Goal: Information Seeking & Learning: Find specific fact

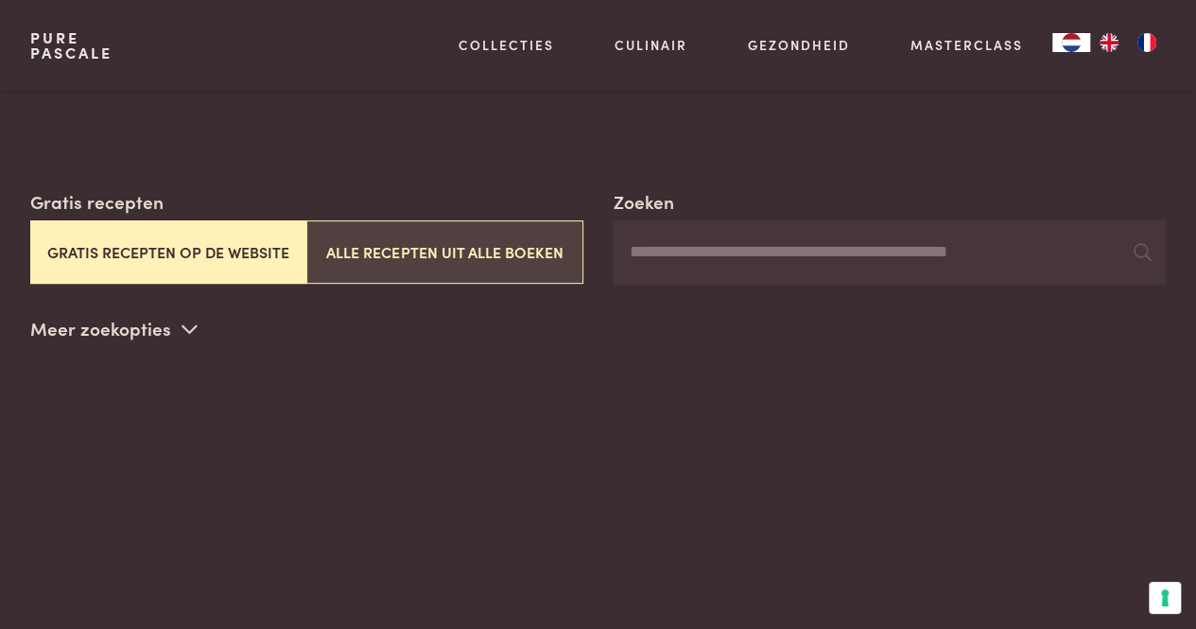
click at [362, 269] on button "Alle recepten uit alle boeken" at bounding box center [444, 251] width 276 height 63
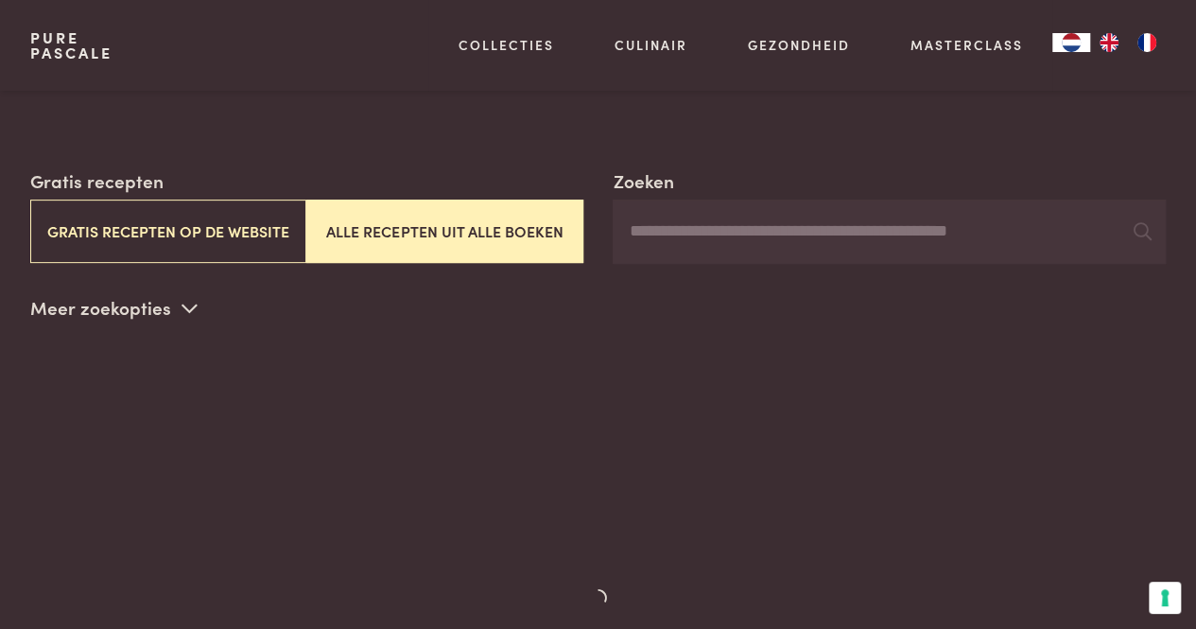
scroll to position [329, 0]
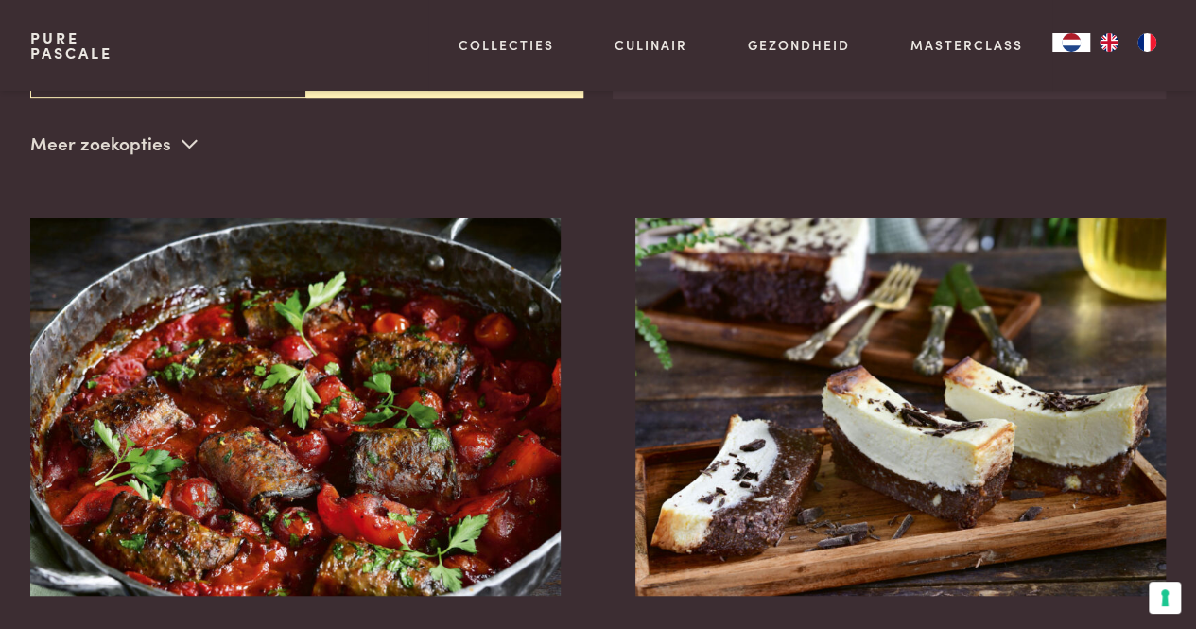
scroll to position [434, 0]
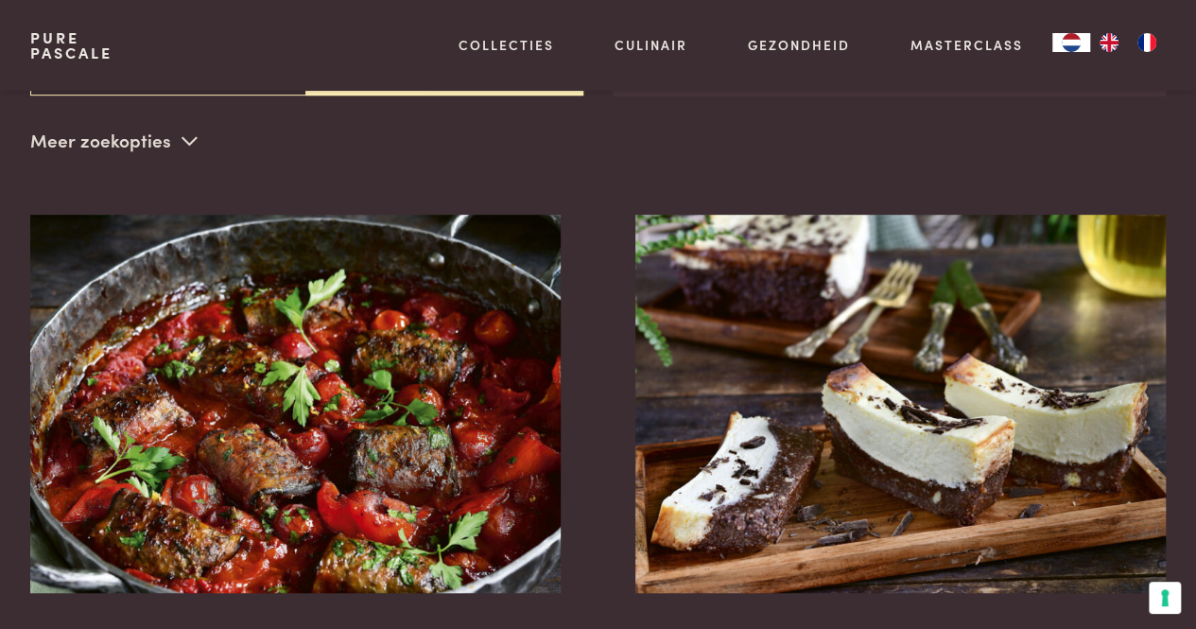
click at [165, 138] on p "Meer zoekopties" at bounding box center [113, 141] width 167 height 28
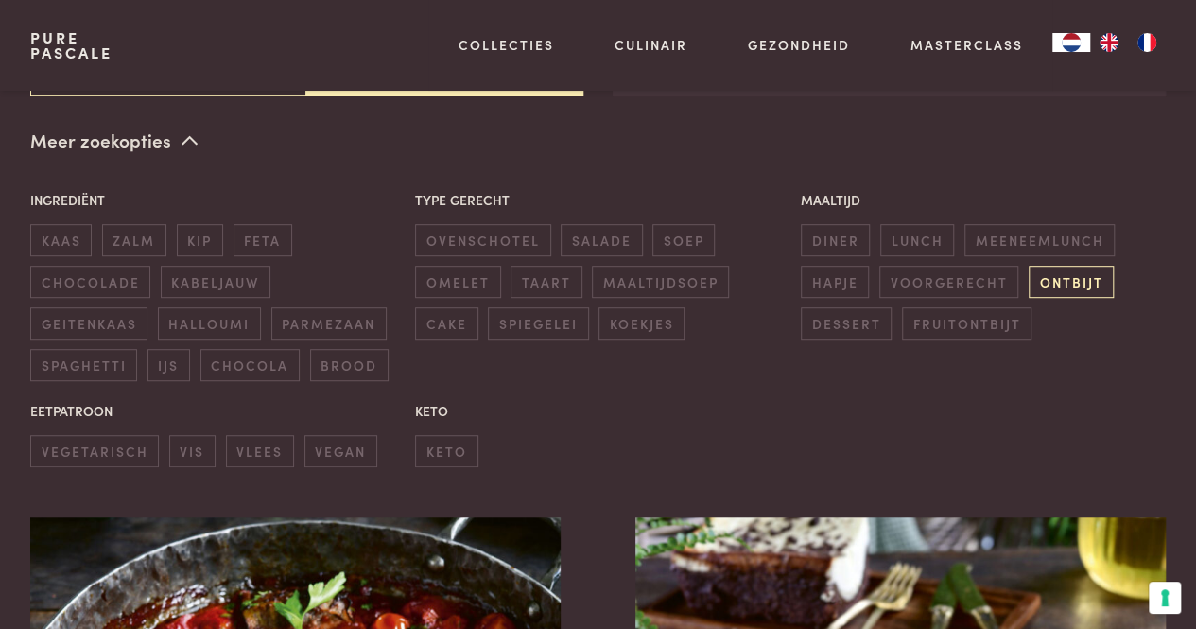
click at [1053, 286] on span "ontbijt" at bounding box center [1070, 281] width 85 height 31
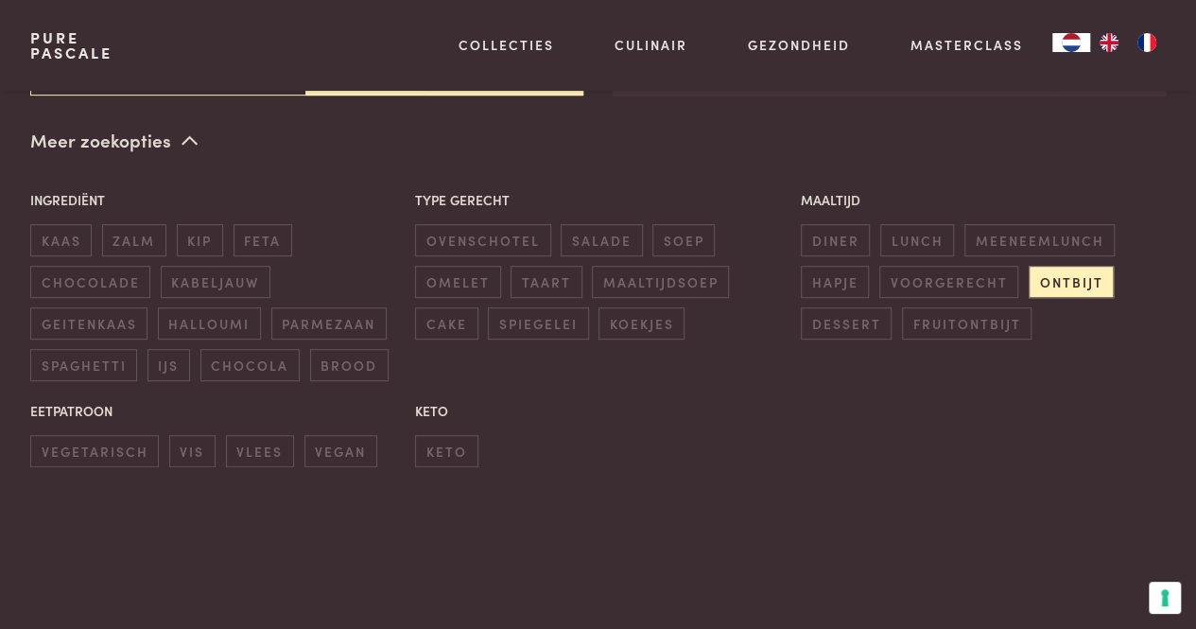
scroll to position [178, 0]
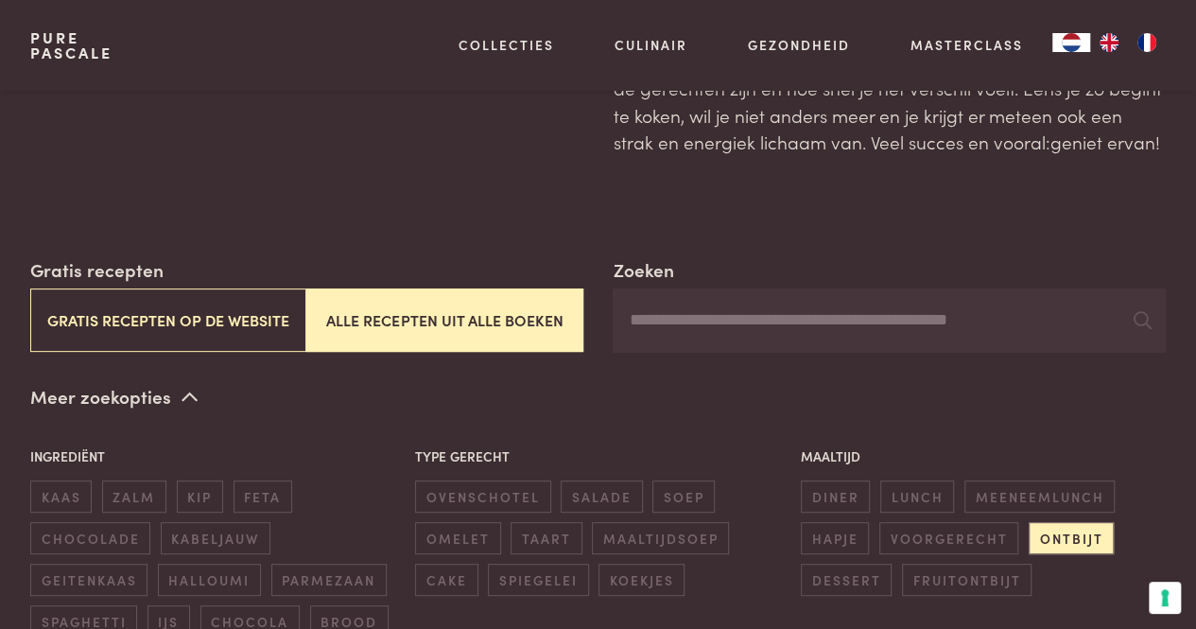
click at [820, 309] on input "Zoeken" at bounding box center [888, 320] width 553 height 64
type input "*****"
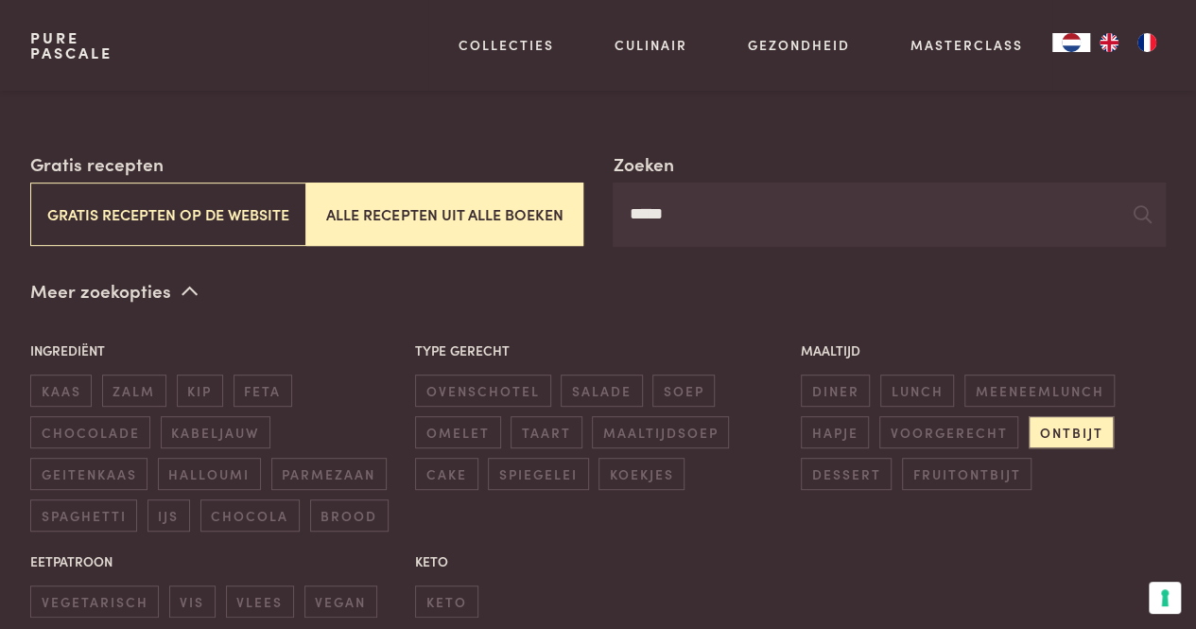
scroll to position [276, 0]
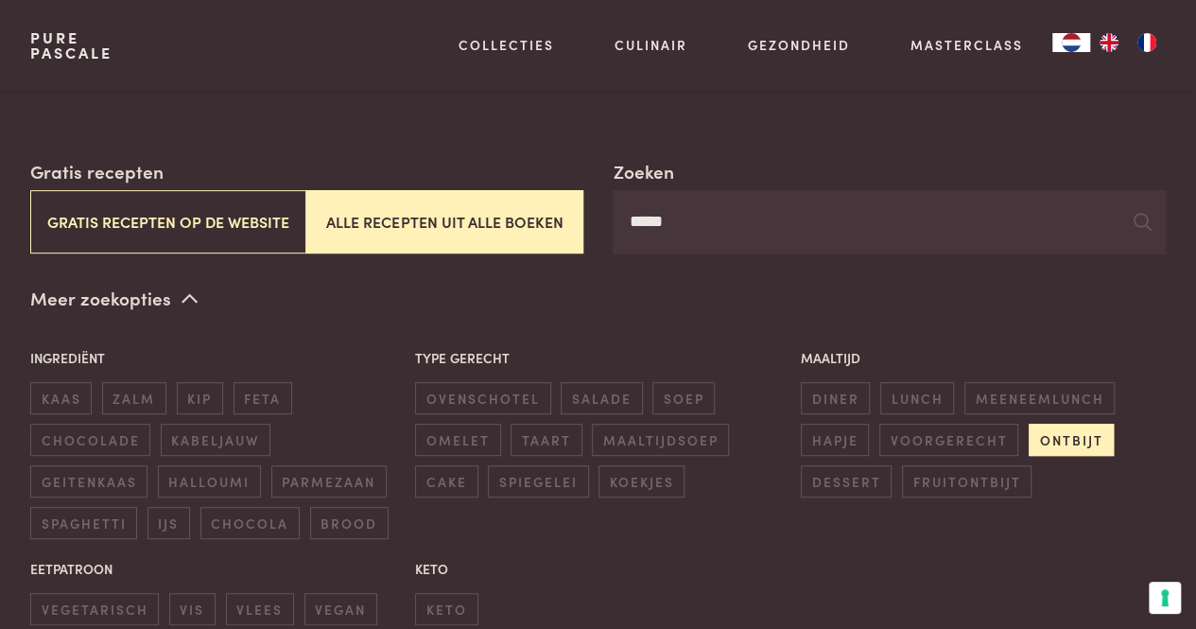
click at [1040, 441] on span "ontbijt" at bounding box center [1070, 438] width 85 height 31
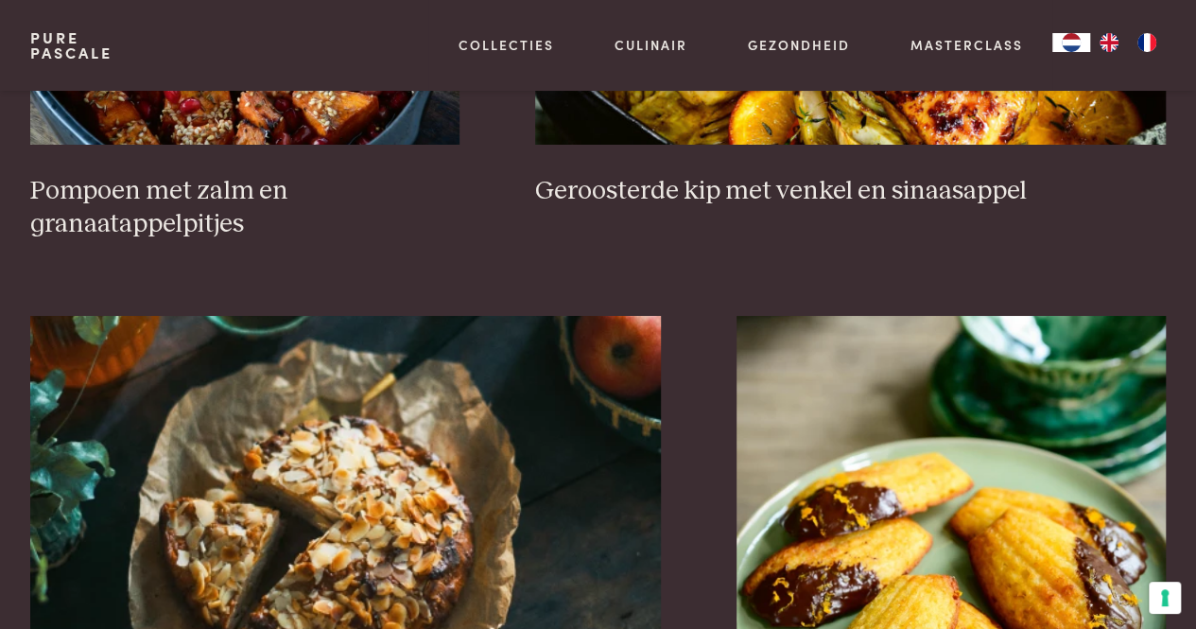
scroll to position [3636, 0]
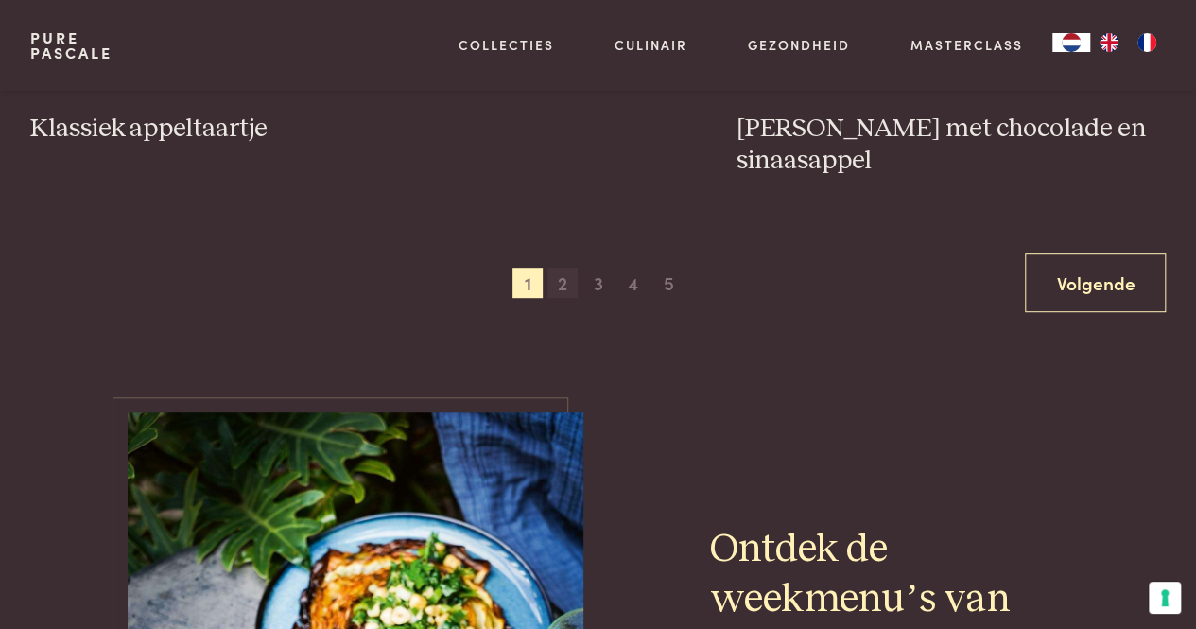
click at [575, 289] on span "2" at bounding box center [562, 282] width 30 height 30
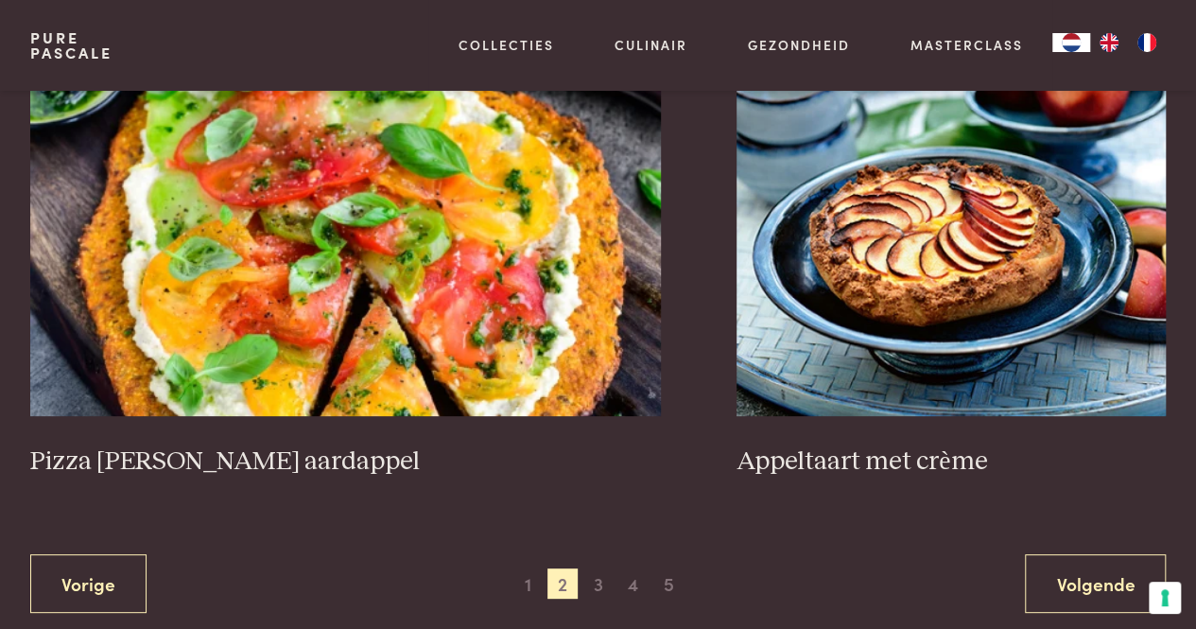
scroll to position [3626, 0]
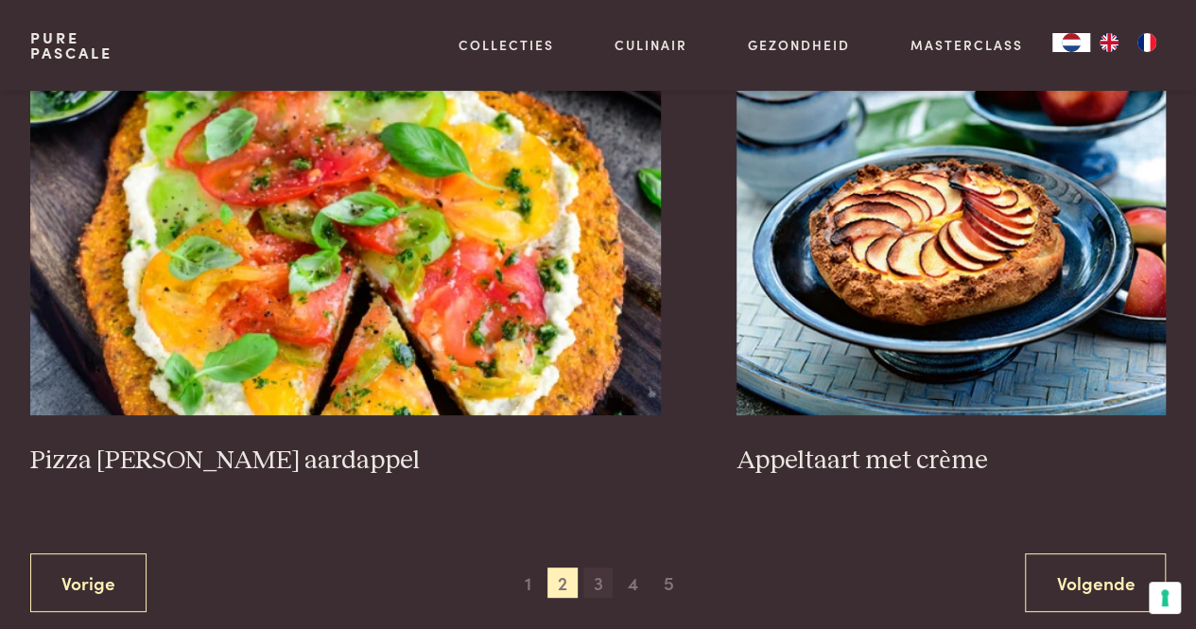
click at [590, 578] on span "3" at bounding box center [598, 582] width 30 height 30
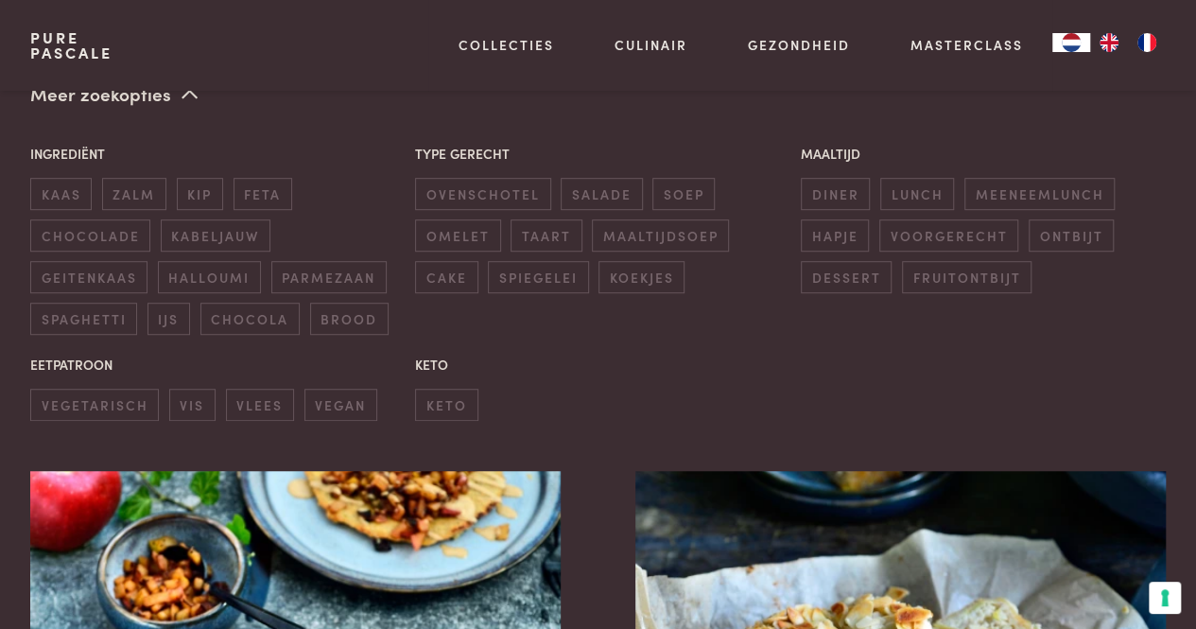
scroll to position [482, 0]
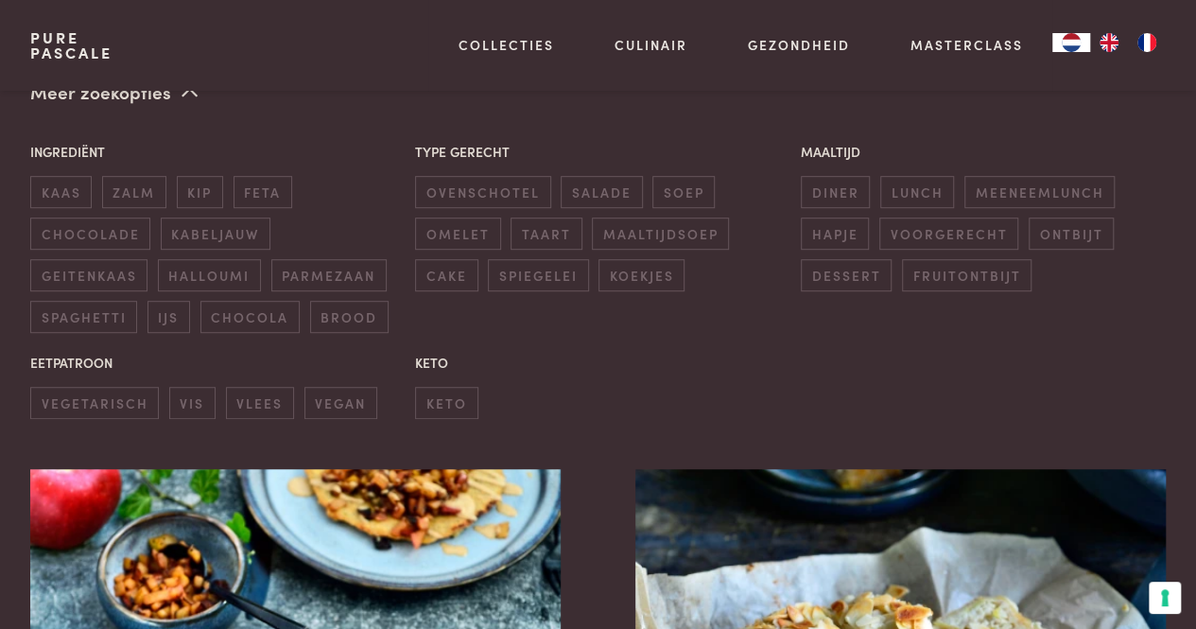
click at [1023, 233] on div "Maaltijd diner lunch meeneemlunch hapje voorgerecht ontbijt dessert fruitontbijt" at bounding box center [983, 215] width 386 height 169
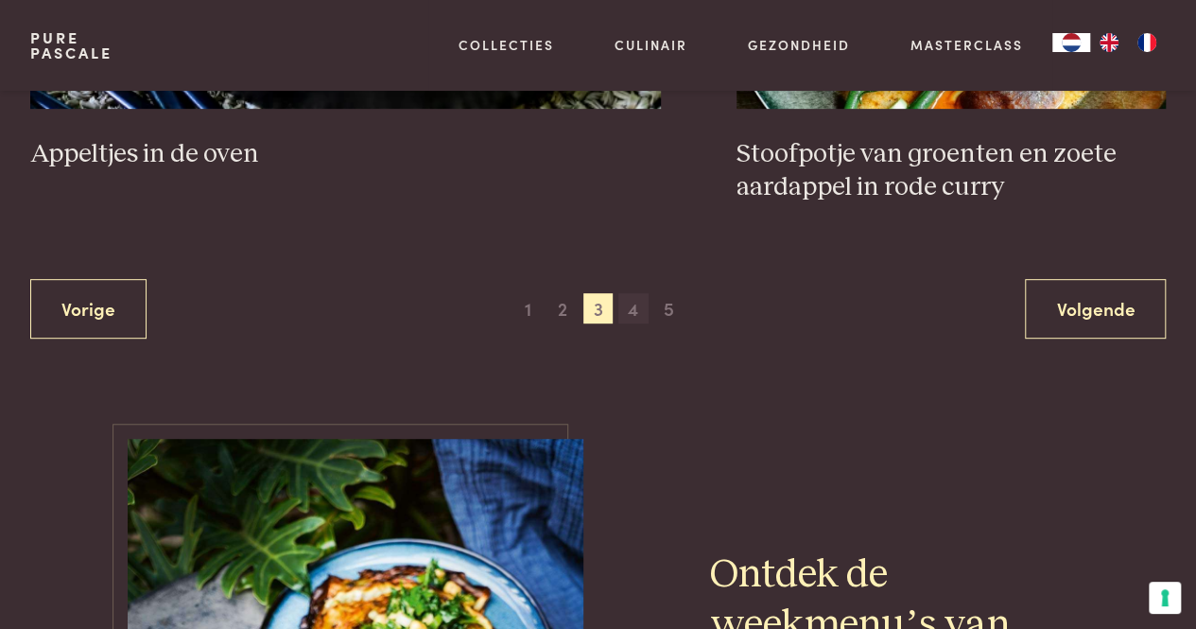
click at [635, 302] on span "4" at bounding box center [633, 308] width 30 height 30
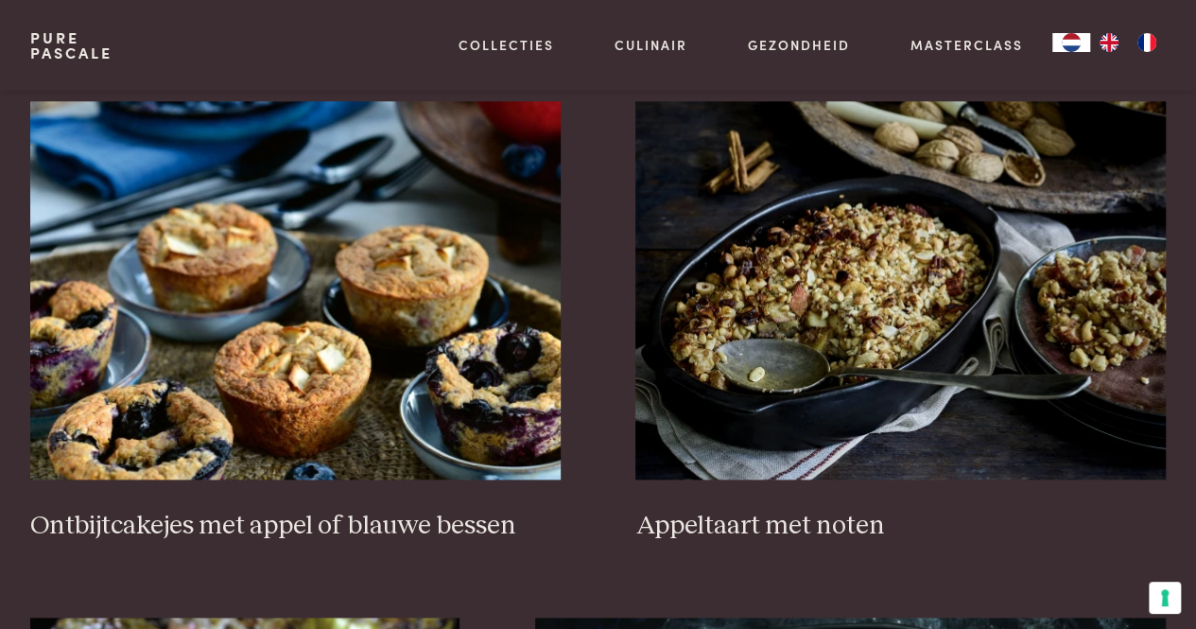
scroll to position [851, 0]
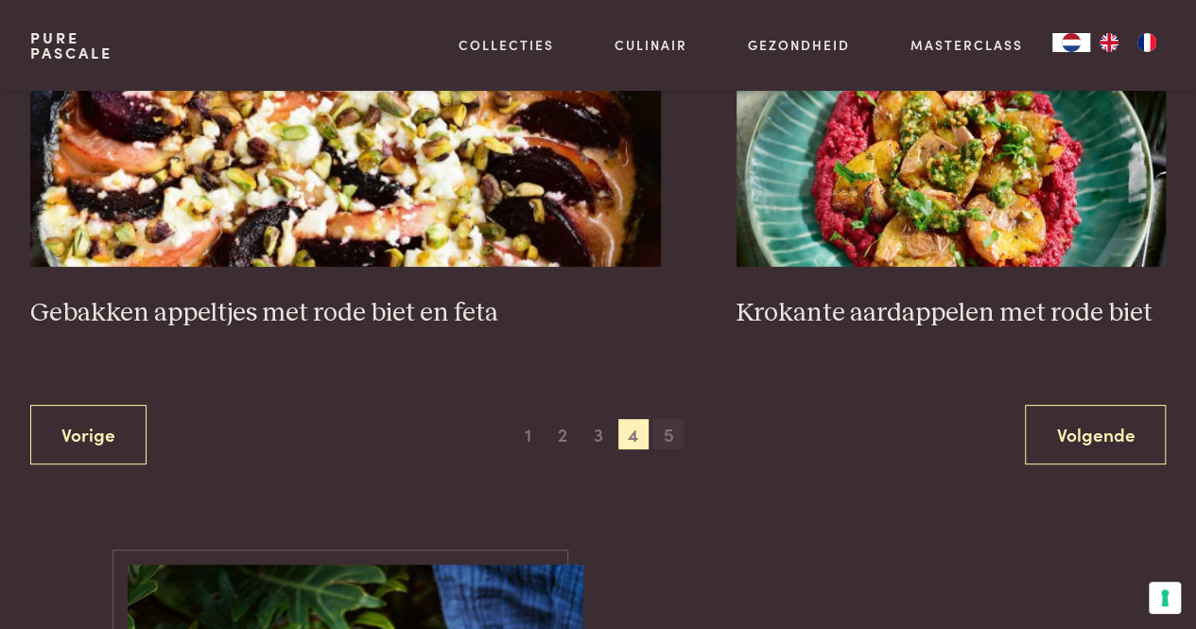
click at [654, 419] on span "5" at bounding box center [668, 434] width 30 height 30
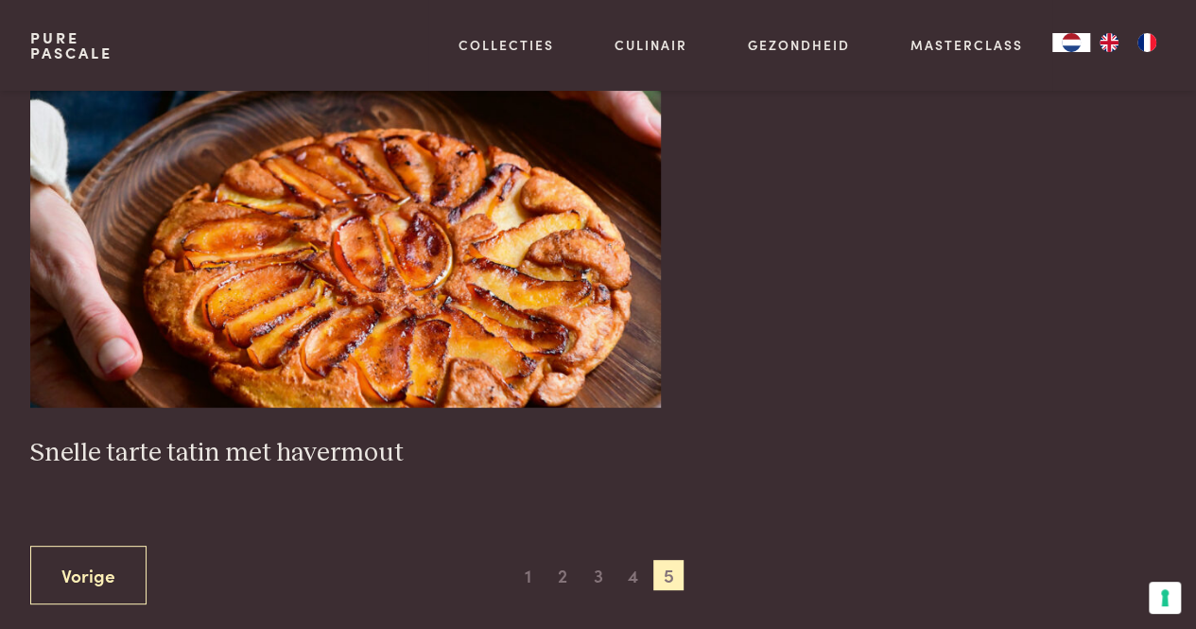
scroll to position [3635, 0]
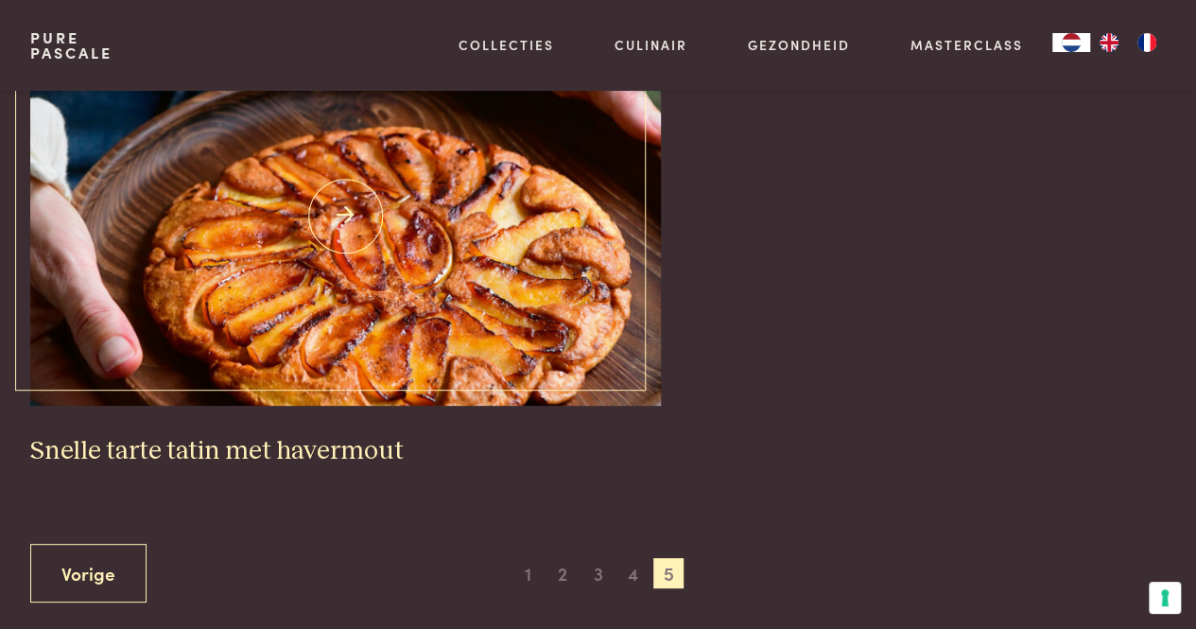
click at [582, 350] on img at bounding box center [345, 216] width 631 height 378
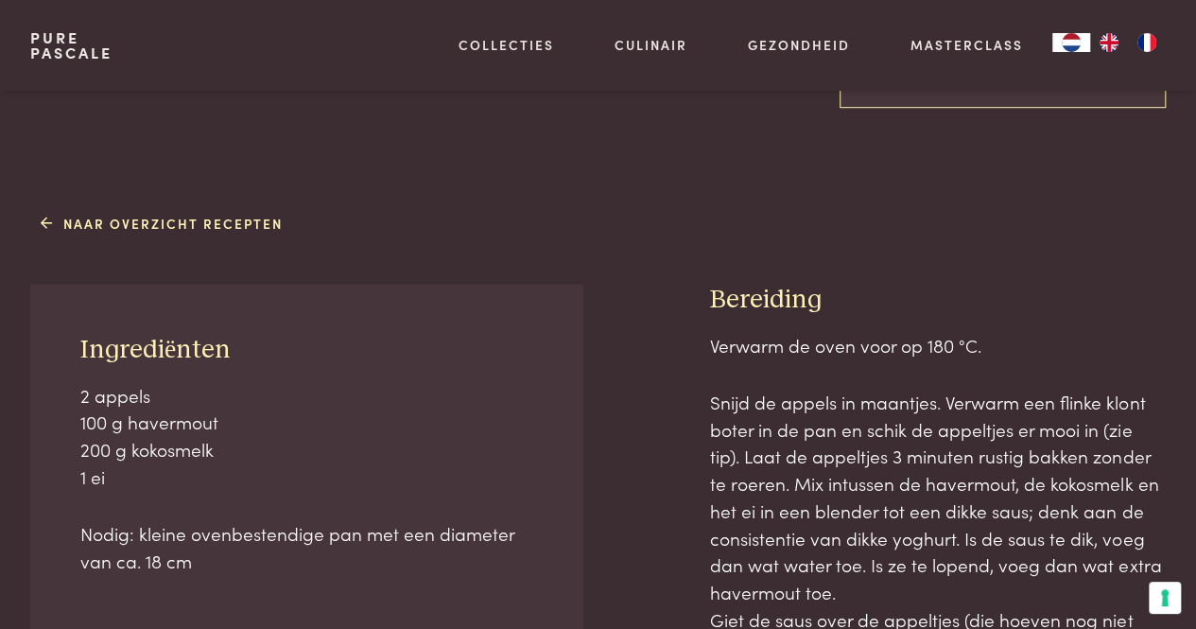
scroll to position [589, 0]
drag, startPoint x: 132, startPoint y: 399, endPoint x: 180, endPoint y: 462, distance: 79.0
click at [180, 462] on p "2 appels 100 g havermout 200 g kokosmelk 1 ei" at bounding box center [306, 435] width 452 height 109
drag, startPoint x: 180, startPoint y: 462, endPoint x: 215, endPoint y: 518, distance: 65.8
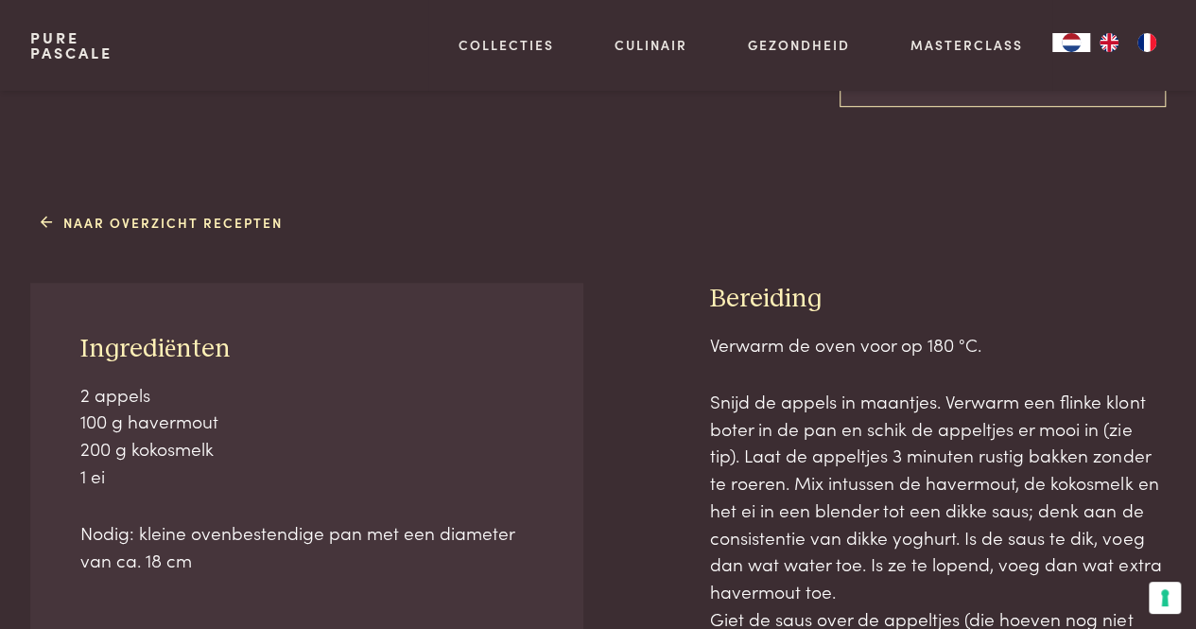
click at [215, 518] on div "2 appels 100 g havermout 200 g kokosmelk 1 ei Nodig: kleine ovenbestendige pan …" at bounding box center [306, 477] width 452 height 193
click at [215, 519] on p "Nodig: kleine ovenbestendige pan met een diameter van ca. 18 cm" at bounding box center [306, 546] width 452 height 54
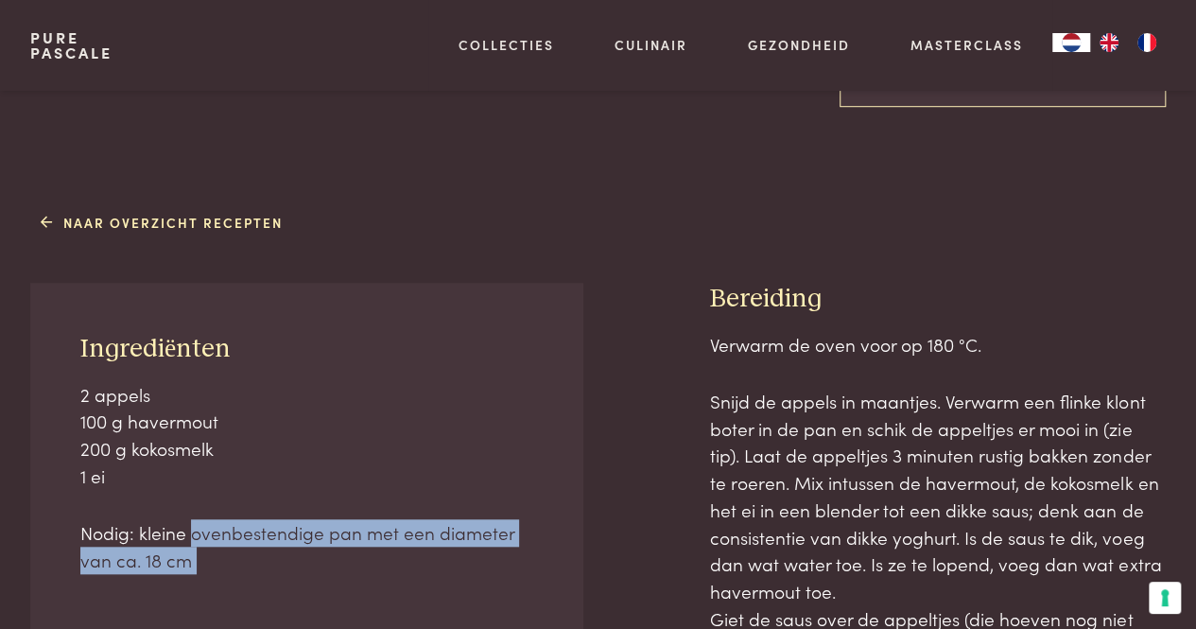
drag, startPoint x: 215, startPoint y: 518, endPoint x: 252, endPoint y: 551, distance: 50.2
click at [252, 551] on p "Nodig: kleine ovenbestendige pan met een diameter van ca. 18 cm" at bounding box center [306, 546] width 452 height 54
drag, startPoint x: 252, startPoint y: 551, endPoint x: 218, endPoint y: 509, distance: 54.5
click at [218, 509] on div "2 appels 100 g havermout 200 g kokosmelk 1 ei Nodig: kleine ovenbestendige pan …" at bounding box center [306, 477] width 452 height 193
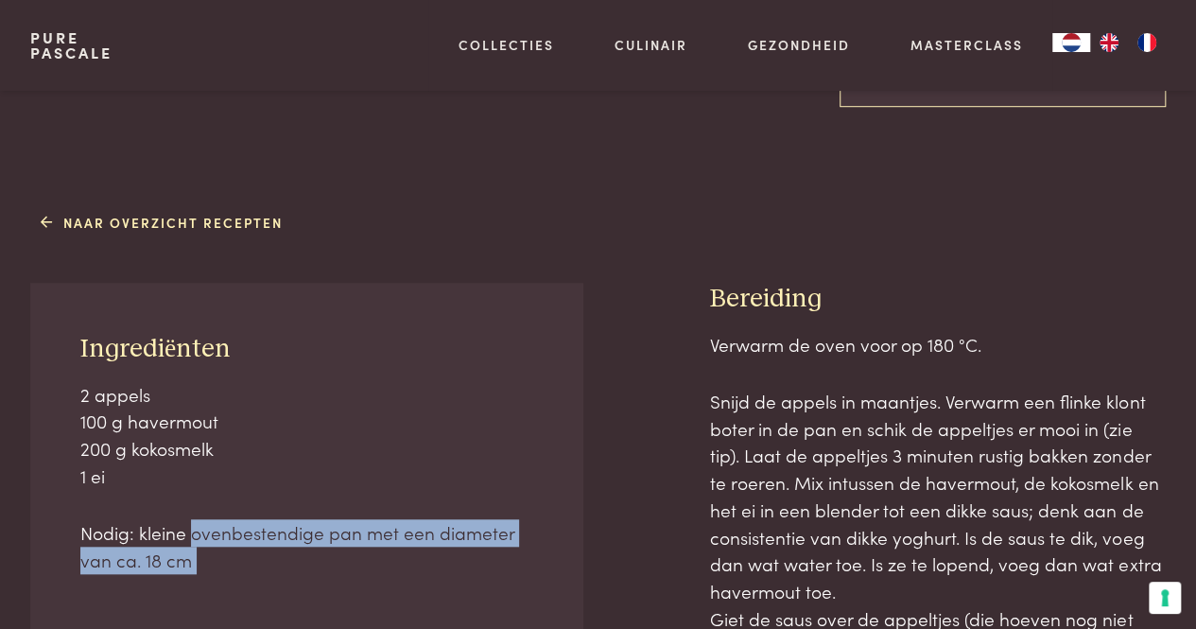
click at [218, 509] on div "2 appels 100 g havermout 200 g kokosmelk 1 ei Nodig: kleine ovenbestendige pan …" at bounding box center [306, 477] width 452 height 193
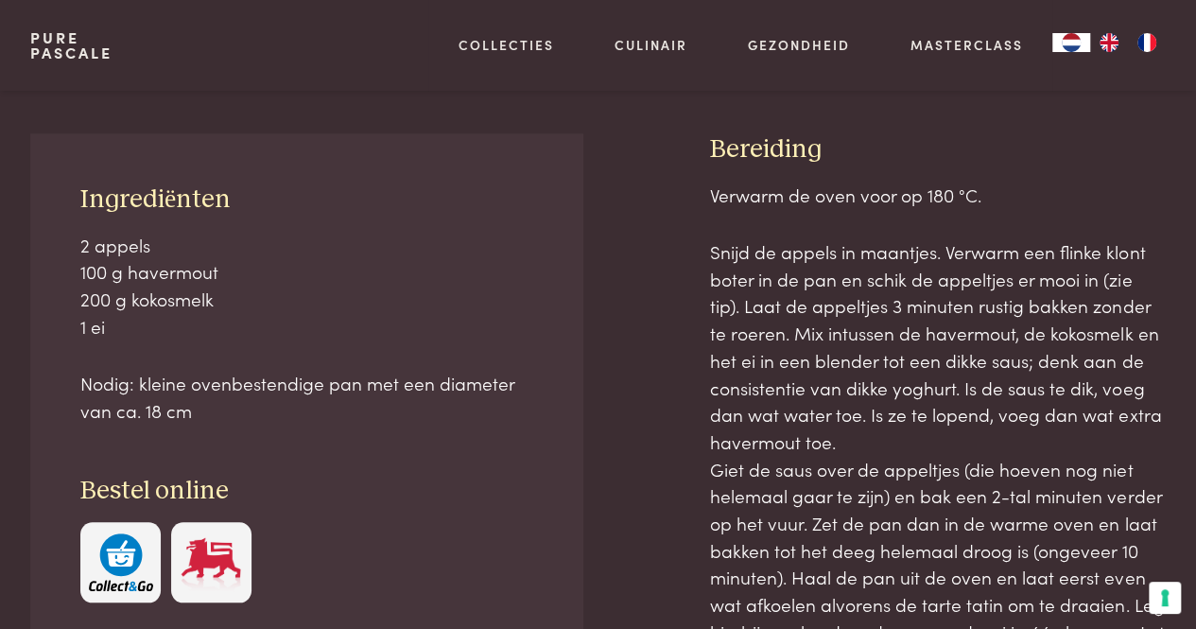
scroll to position [816, 0]
